Goal: Information Seeking & Learning: Learn about a topic

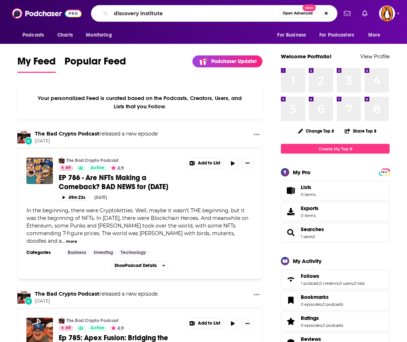
type input "discovery institute"
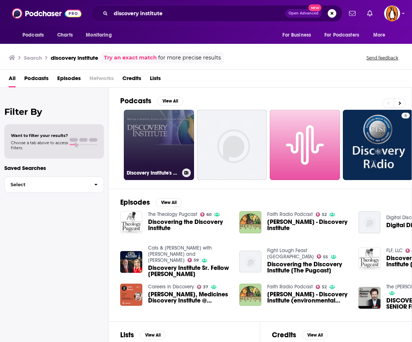
click at [173, 150] on link "Discovery Institute's Podcast" at bounding box center [159, 145] width 70 height 70
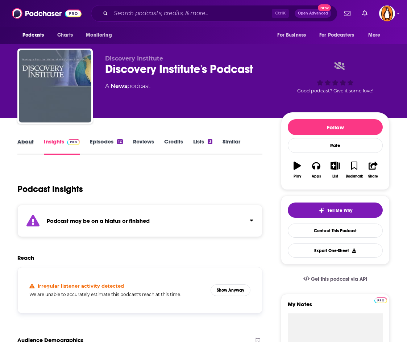
click at [34, 142] on div "About" at bounding box center [30, 146] width 26 height 17
click at [28, 141] on link "About" at bounding box center [25, 146] width 16 height 17
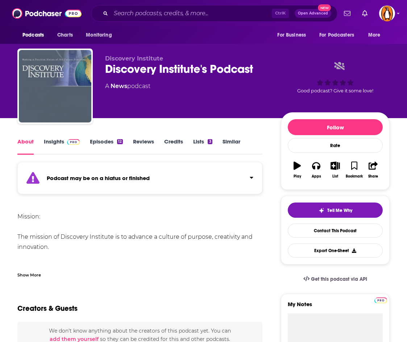
click at [32, 276] on div "Show More" at bounding box center [29, 274] width 24 height 7
